Goal: Check status: Check status

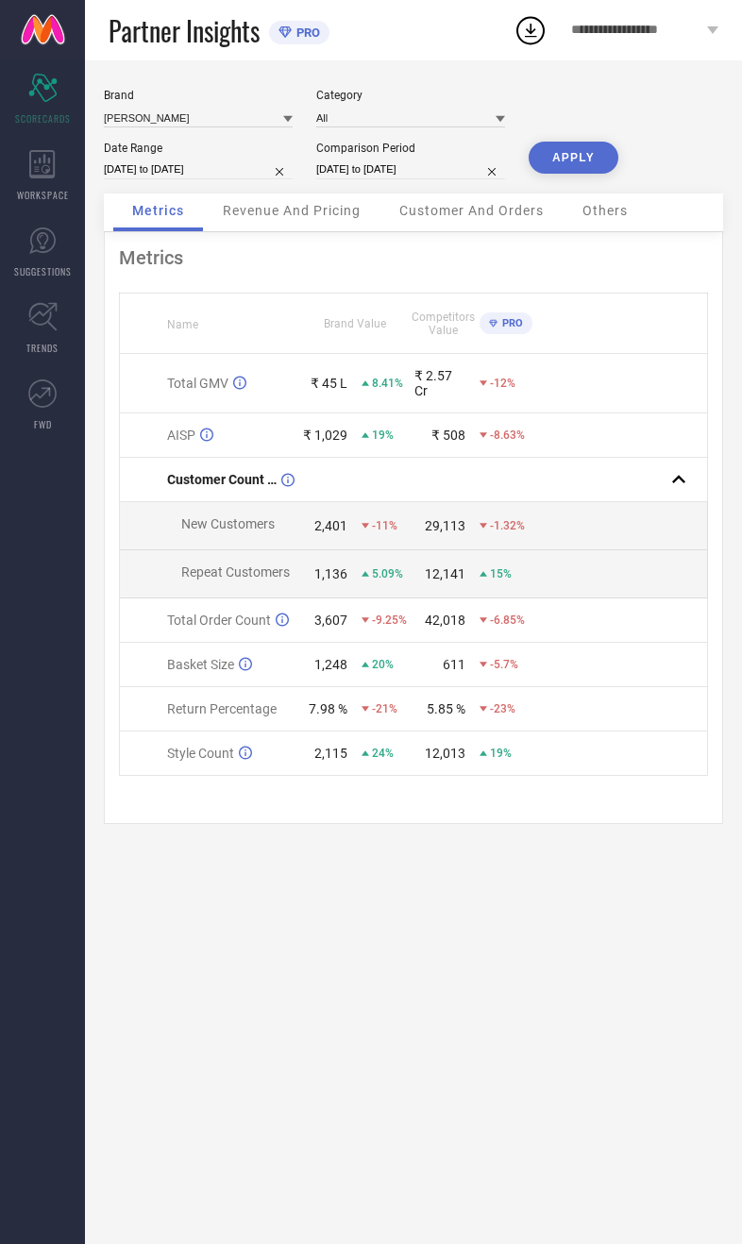
select select "7"
select select "2025"
select select "8"
select select "2025"
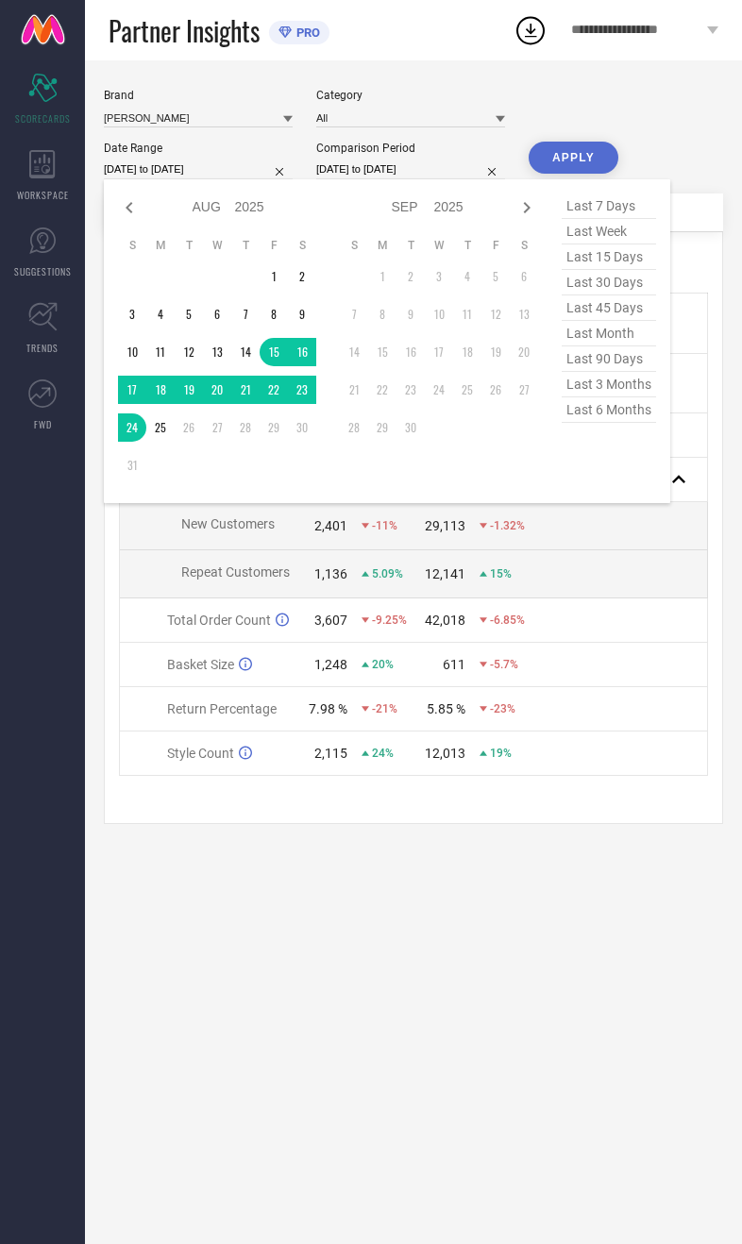
click at [407, 964] on div "[PERSON_NAME] Category All Date Range [DATE] to [DATE] Jan Feb Mar Apr May Jun …" at bounding box center [413, 651] width 657 height 1183
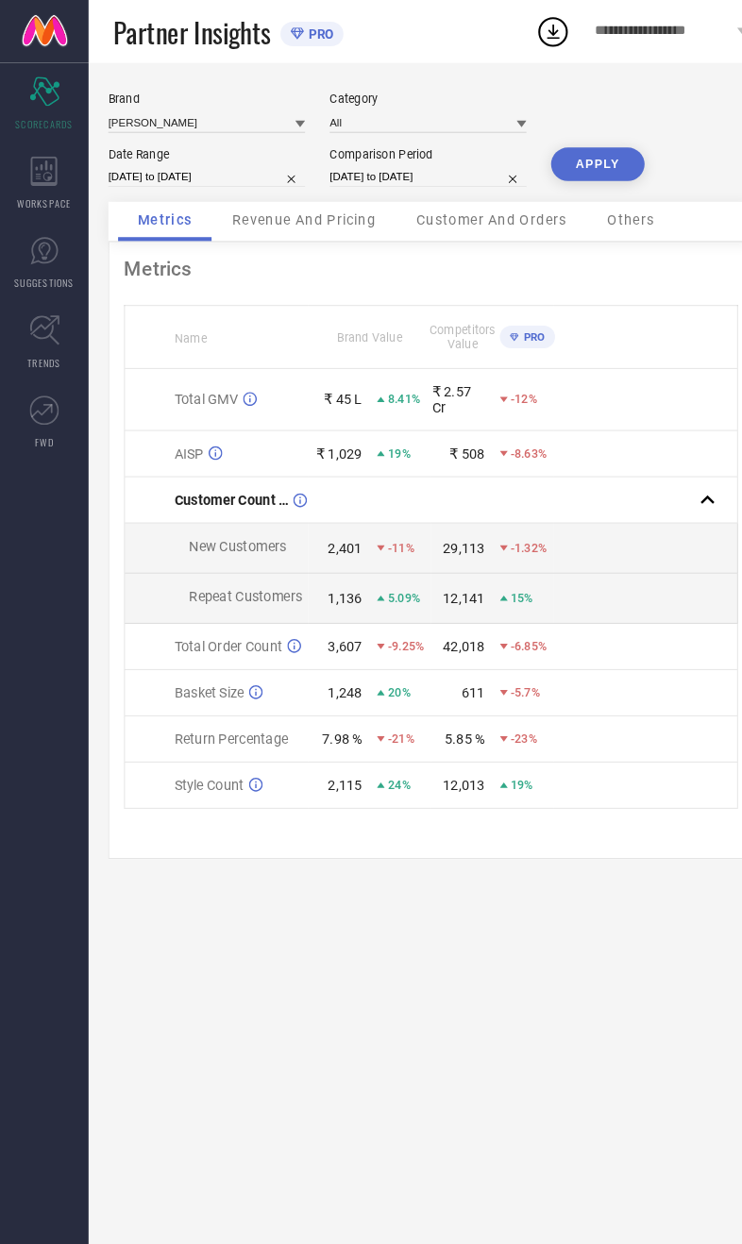
select select "7"
select select "2025"
select select "8"
select select "2025"
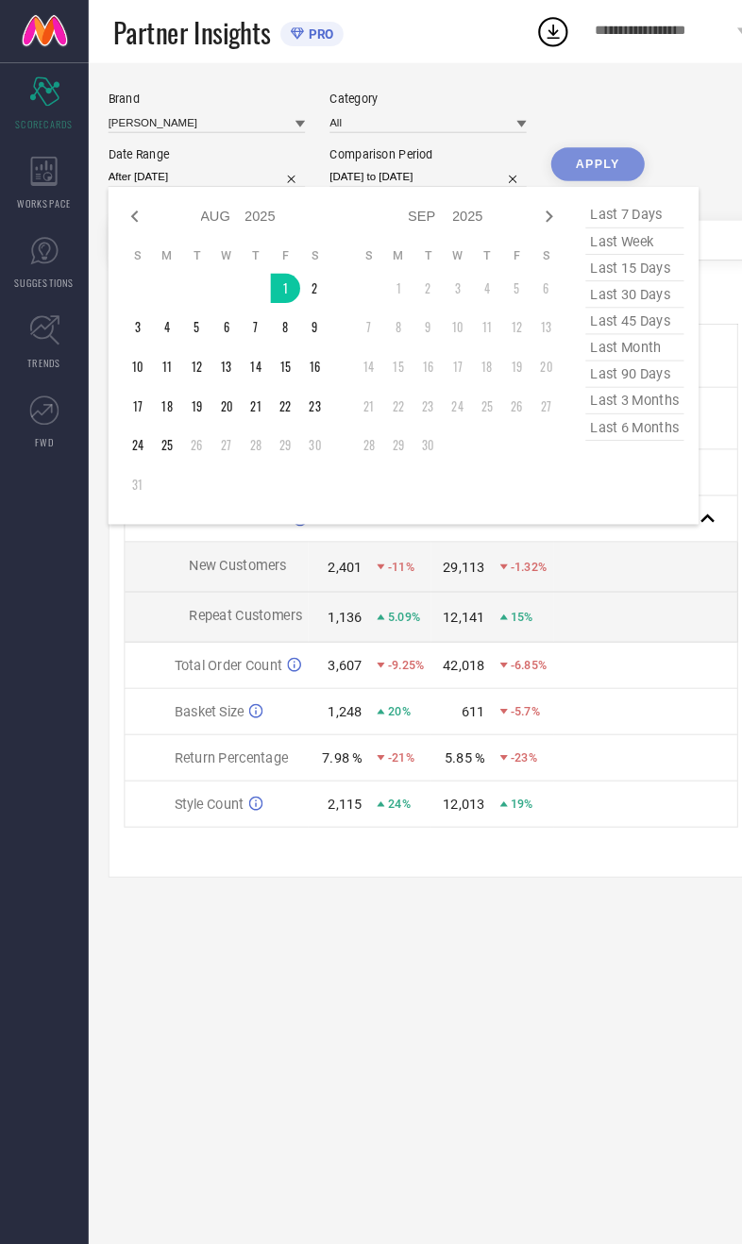
type input "[DATE] to [DATE]"
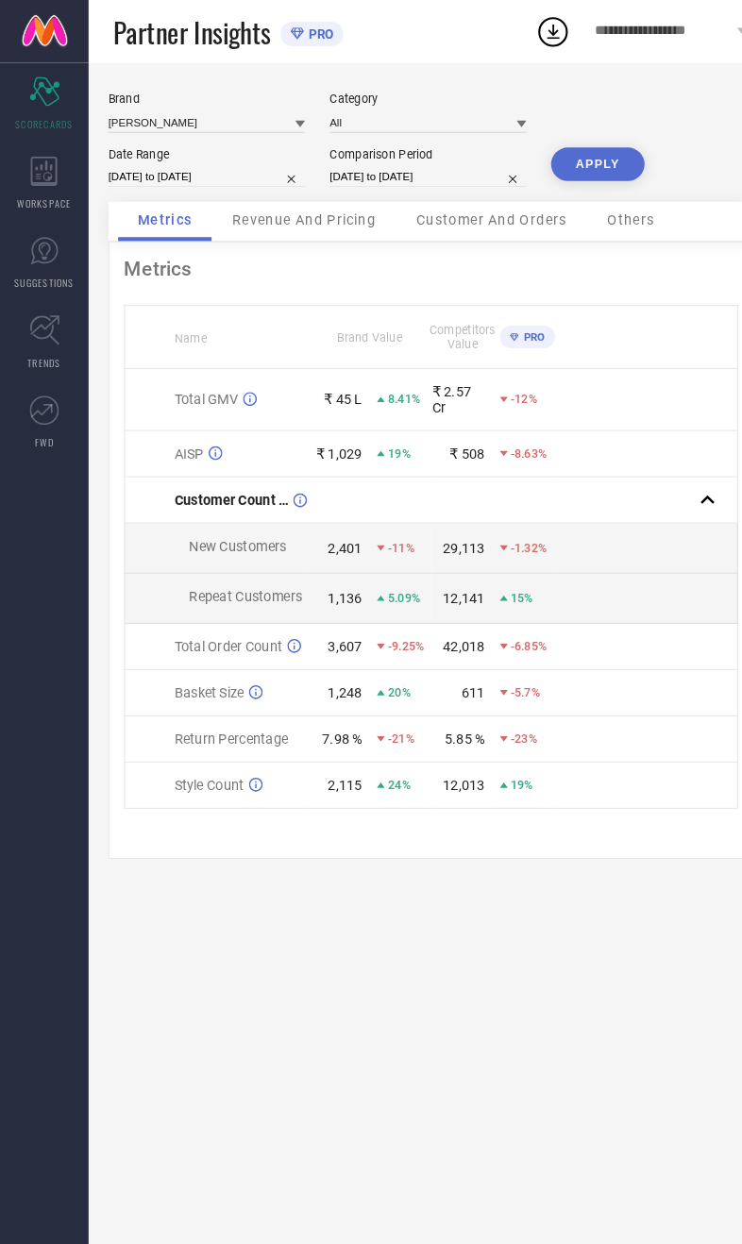
select select "7"
select select "2024"
select select "8"
select select "2024"
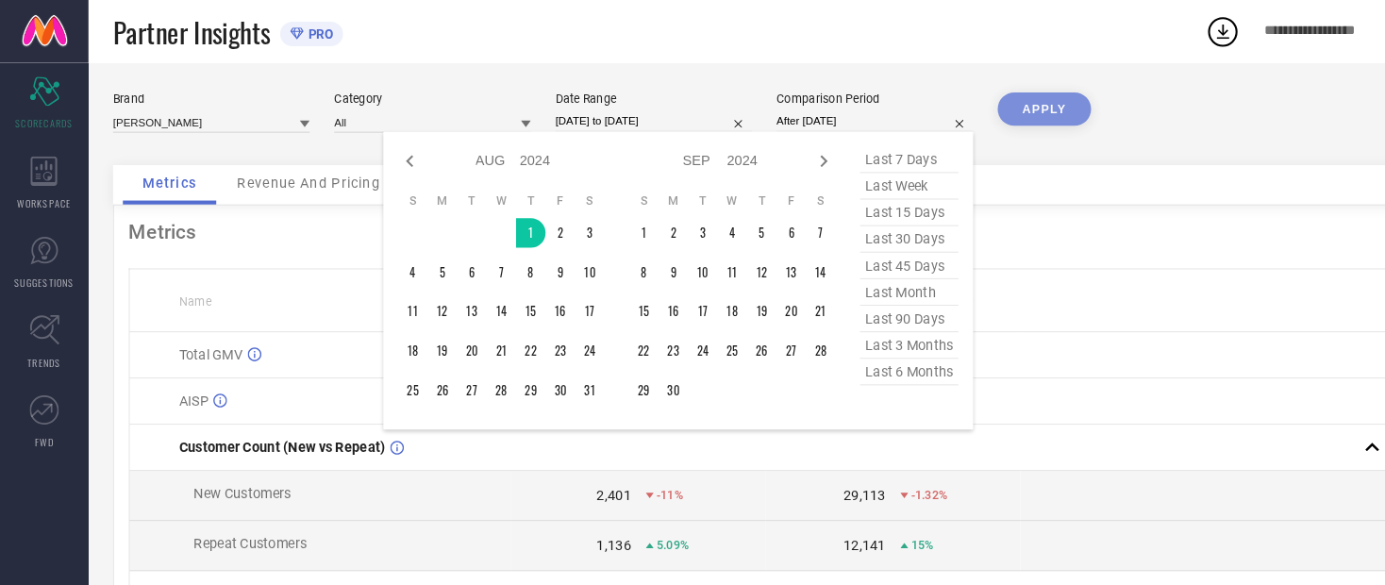
type input "[DATE] to [DATE]"
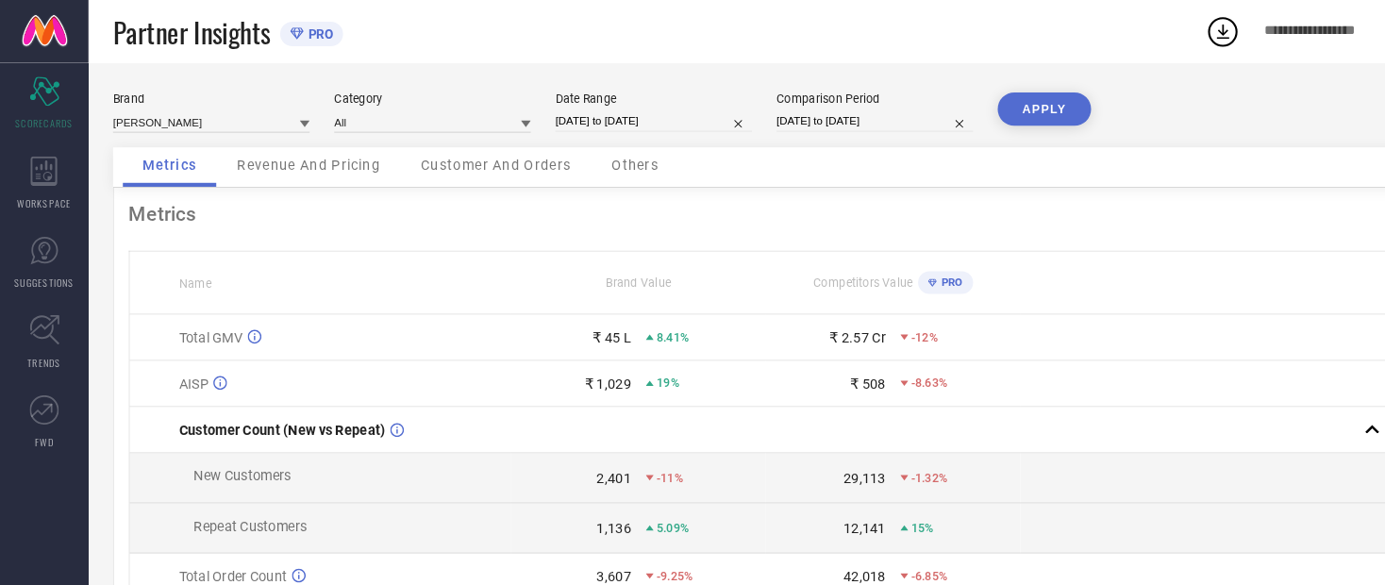
click at [741, 90] on button "APPLY" at bounding box center [1003, 105] width 90 height 32
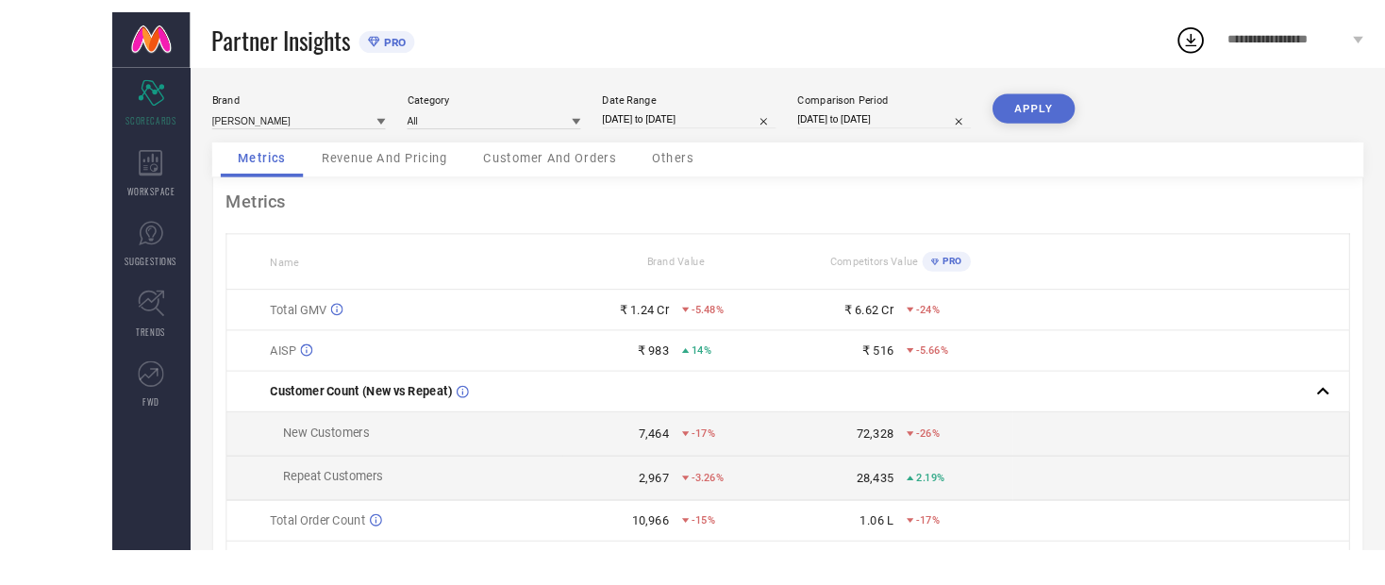
scroll to position [68, 0]
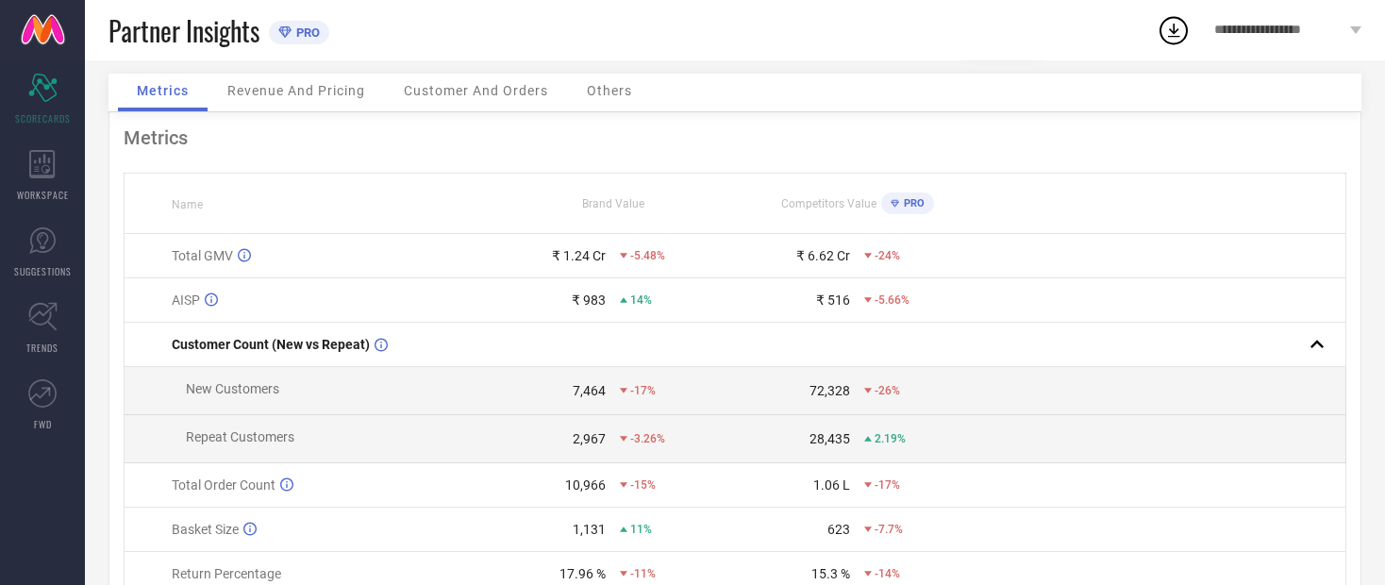
click at [273, 87] on div "Revenue And Pricing" at bounding box center [297, 93] width 176 height 38
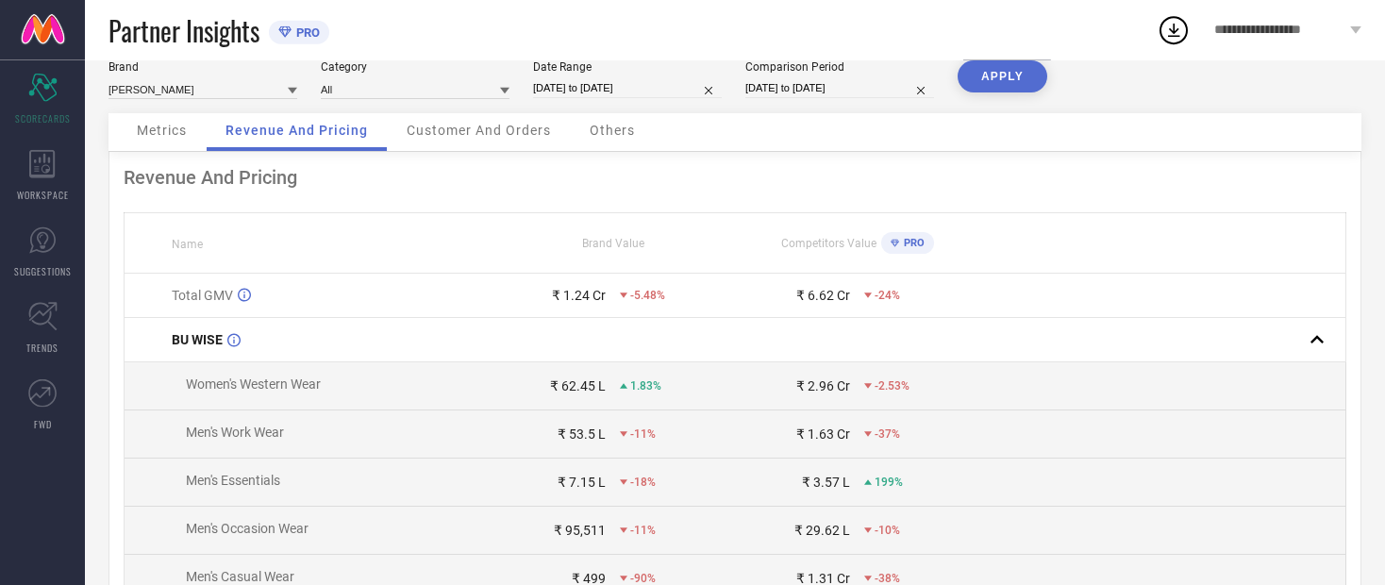
scroll to position [0, 0]
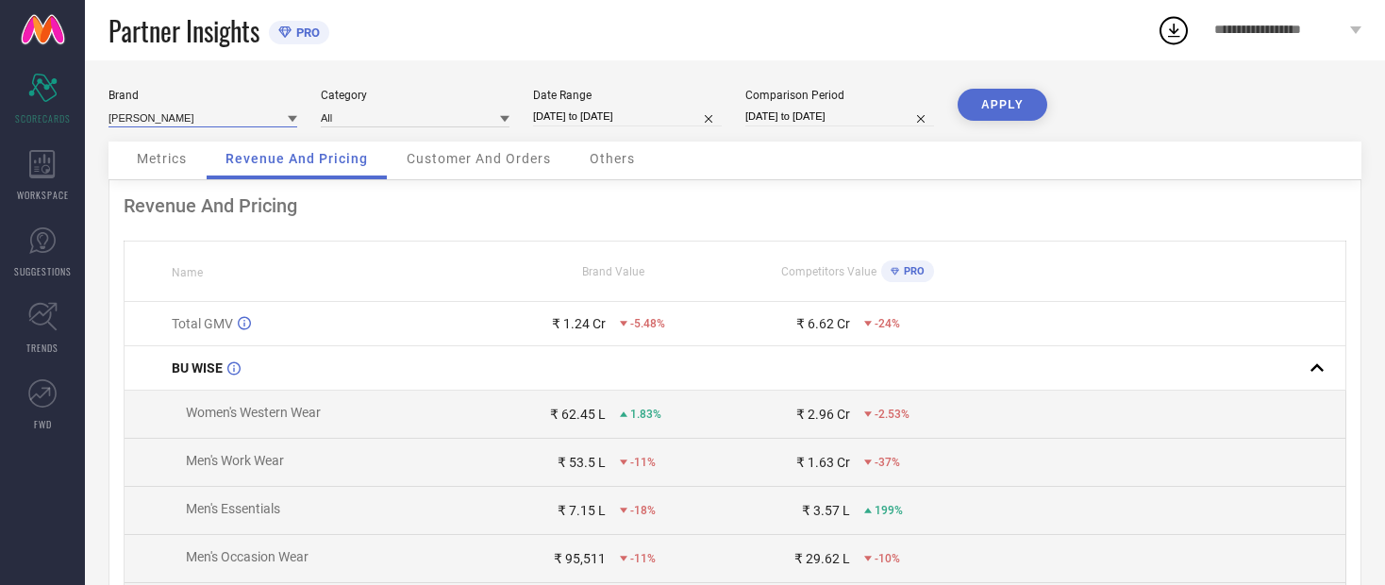
click at [144, 109] on input at bounding box center [203, 118] width 189 height 20
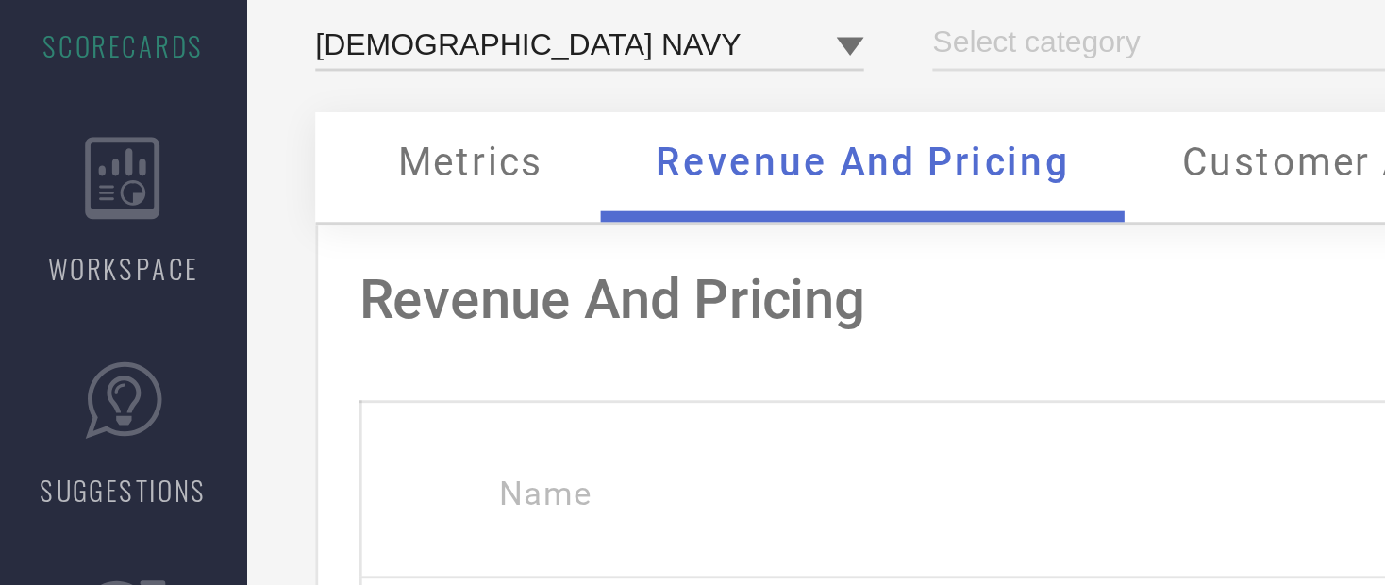
type input "All"
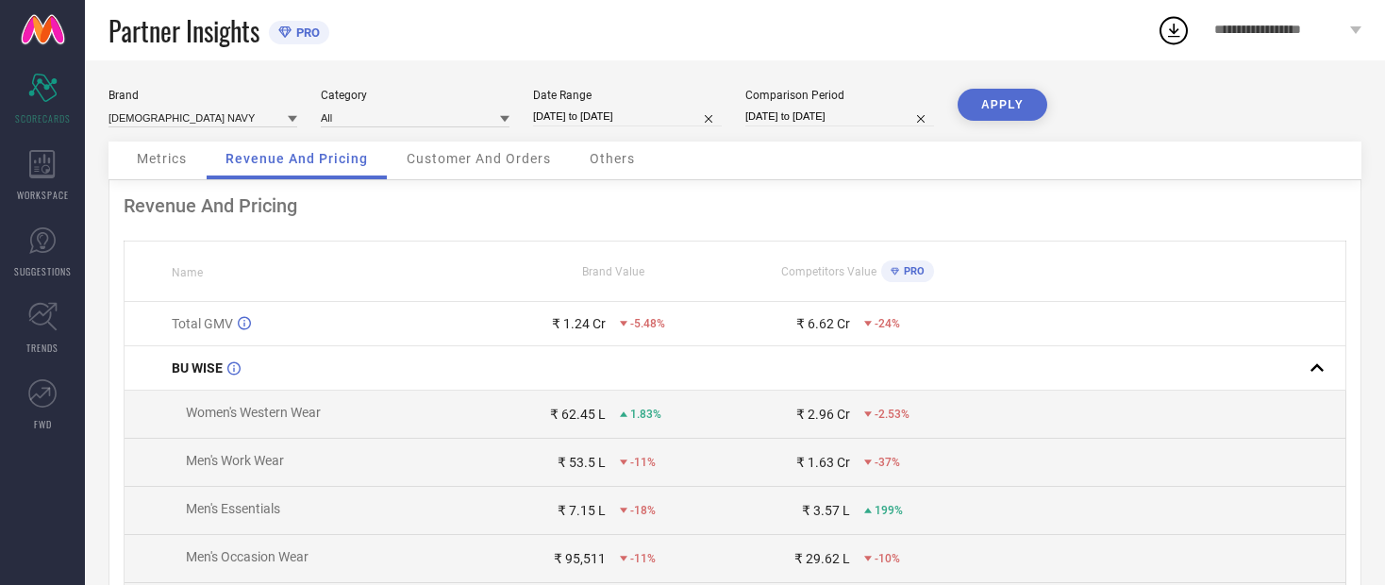
click at [741, 112] on button "APPLY" at bounding box center [1003, 105] width 90 height 32
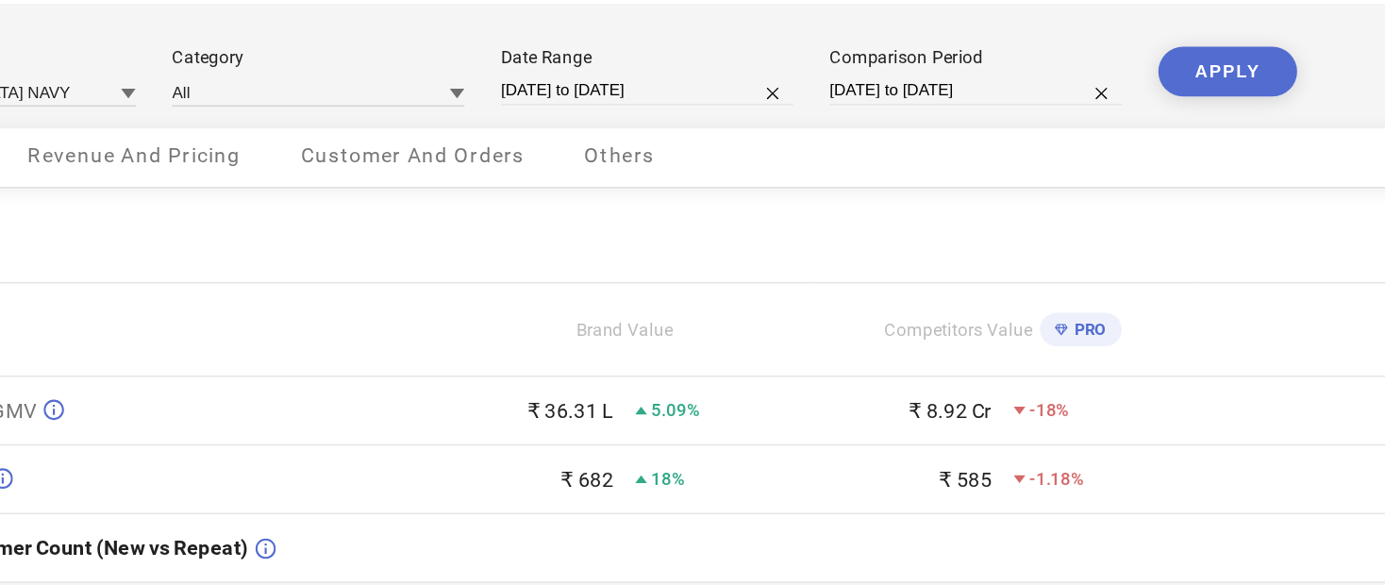
click at [227, 151] on span "Revenue And Pricing" at bounding box center [296, 158] width 138 height 15
